Goal: Task Accomplishment & Management: Use online tool/utility

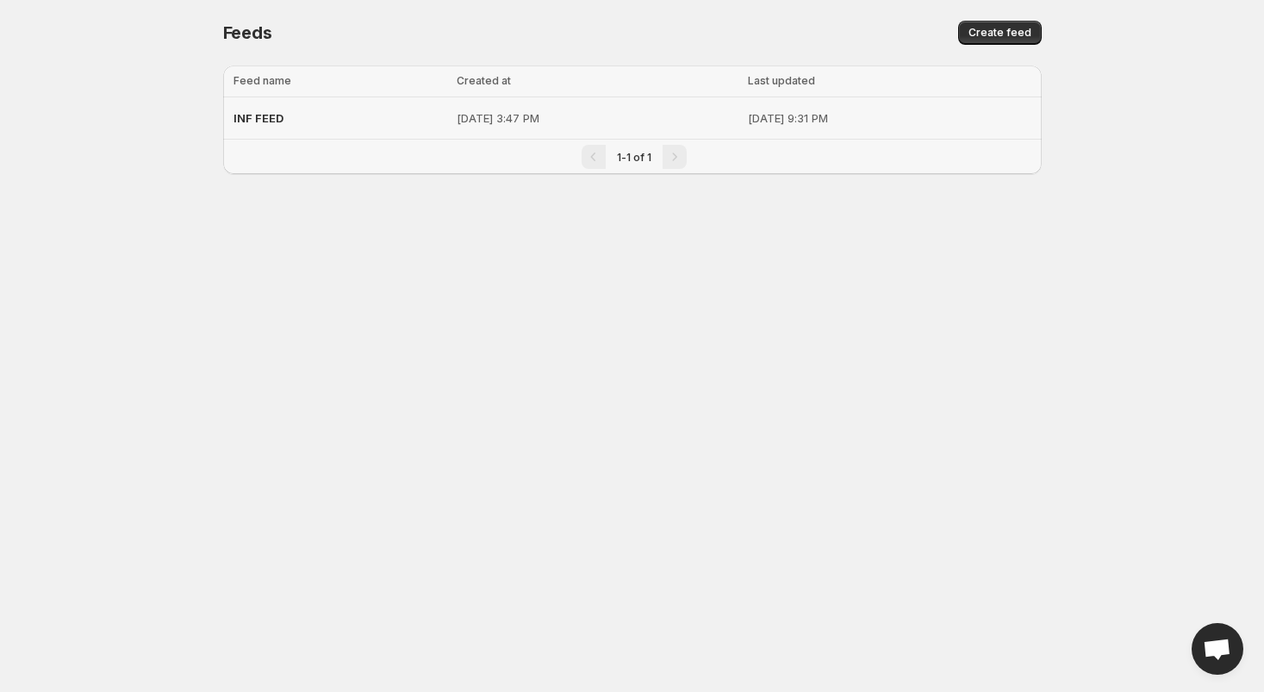
click at [264, 120] on span "INF FEED" at bounding box center [258, 118] width 50 height 14
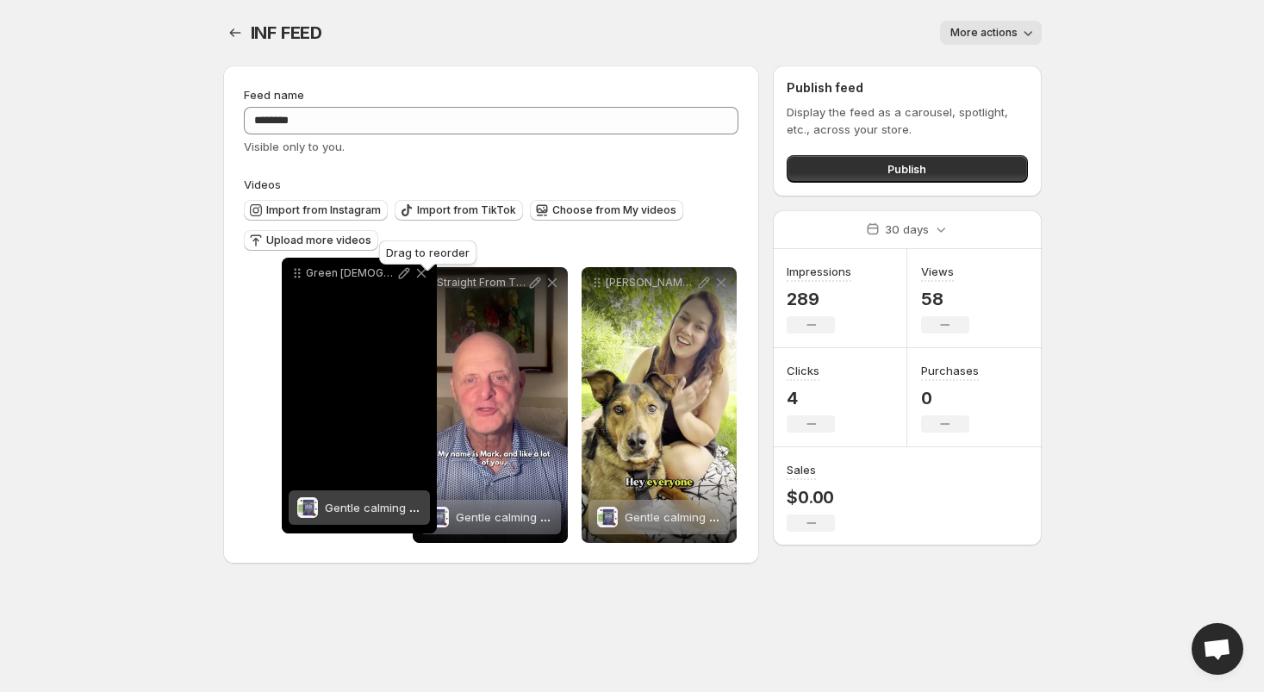
drag, startPoint x: 430, startPoint y: 282, endPoint x: 288, endPoint y: 271, distance: 142.5
click at [289, 271] on icon at bounding box center [297, 272] width 17 height 17
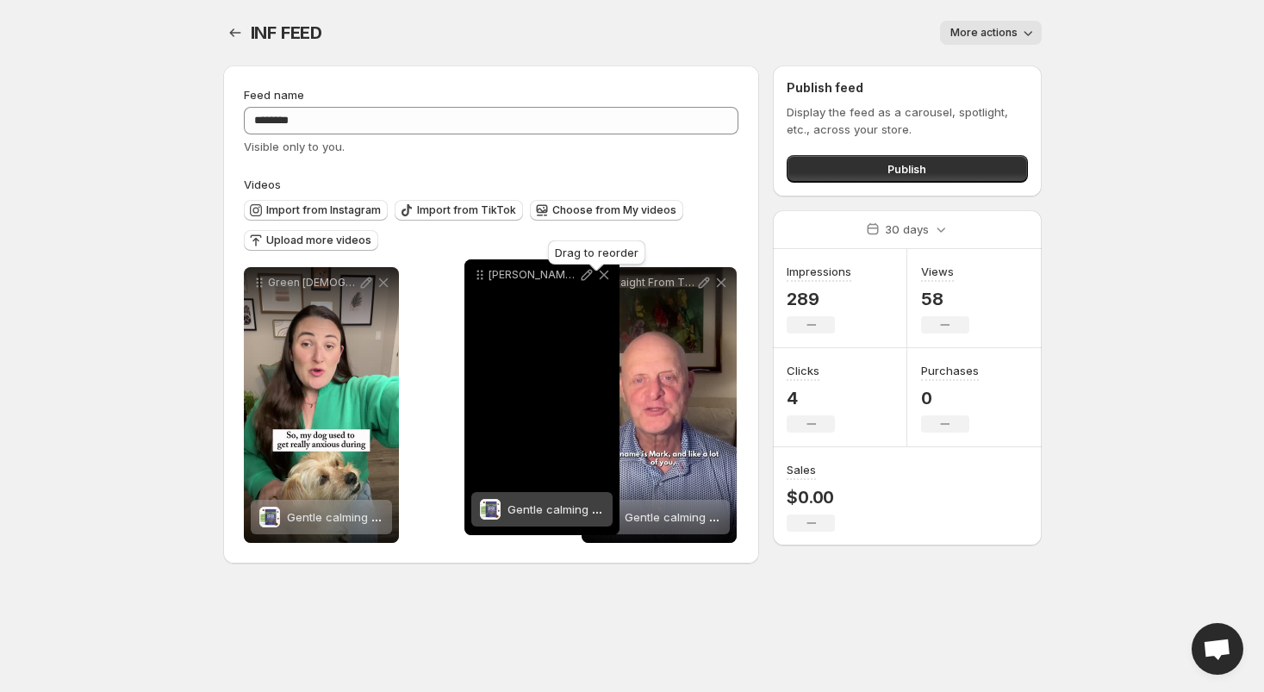
drag, startPoint x: 596, startPoint y: 283, endPoint x: 425, endPoint y: 295, distance: 170.9
click at [471, 273] on icon at bounding box center [479, 274] width 17 height 17
